Goal: Check status: Check status

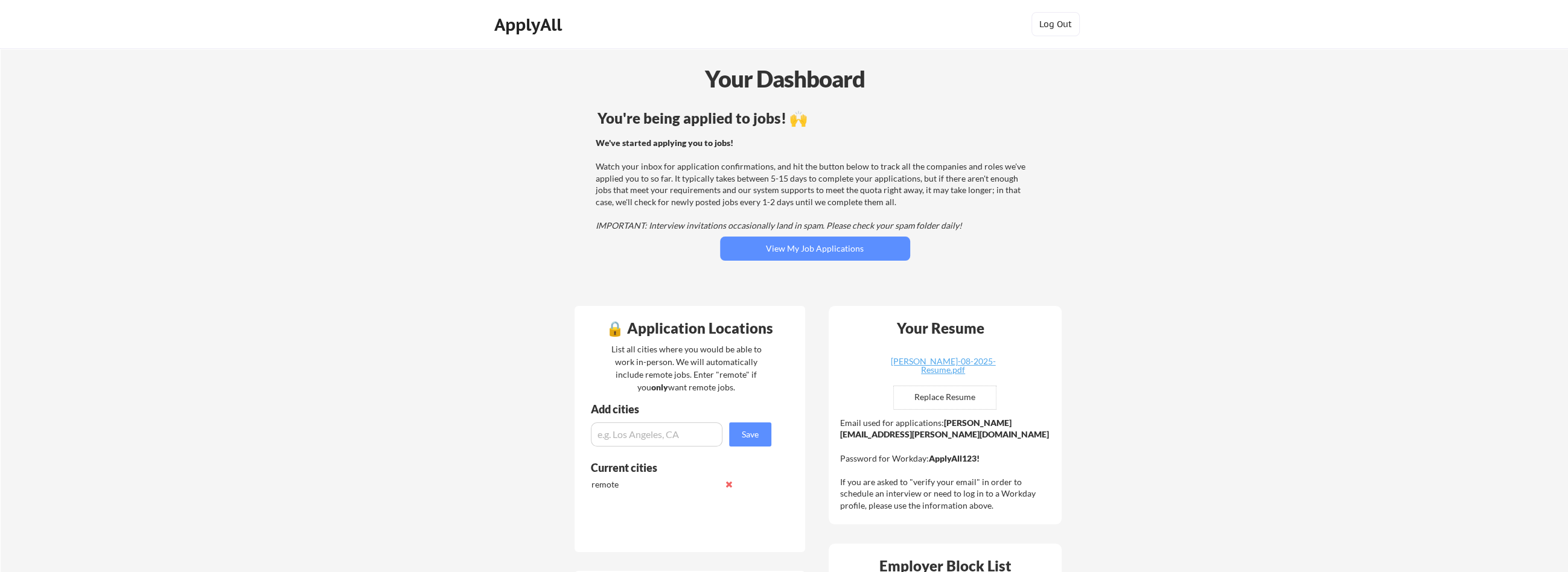
click at [681, 141] on strong "We've started applying you to jobs!" at bounding box center [664, 142] width 138 height 10
click at [792, 251] on button "View My Job Applications" at bounding box center [815, 248] width 190 height 24
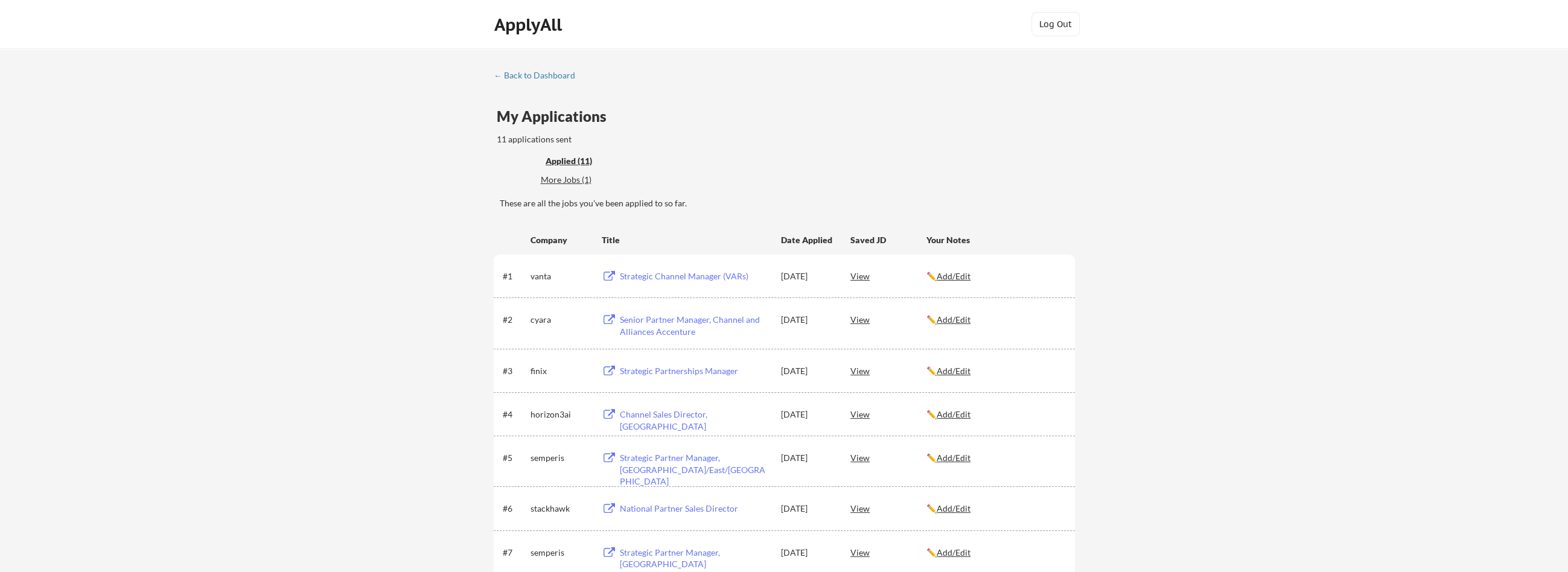
click at [503, 133] on div "11 applications sent" at bounding box center [613, 139] width 234 height 12
click at [578, 139] on div "11 applications sent" at bounding box center [613, 139] width 234 height 12
click at [562, 140] on div "11 applications sent" at bounding box center [613, 139] width 234 height 12
